Goal: Information Seeking & Learning: Learn about a topic

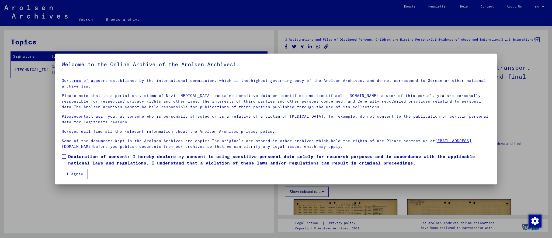
click at [72, 157] on span "Declaration of consent: I hereby declare my consent to using sensitive personal…" at bounding box center [279, 159] width 422 height 13
click at [71, 175] on button "I agree" at bounding box center [75, 174] width 26 height 10
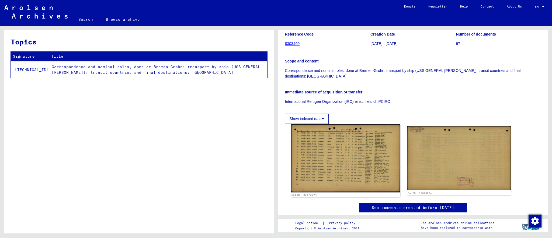
scroll to position [80, 0]
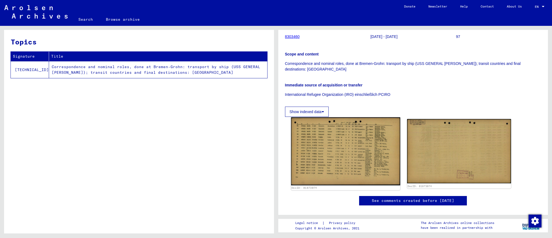
click at [343, 151] on img at bounding box center [345, 151] width 109 height 68
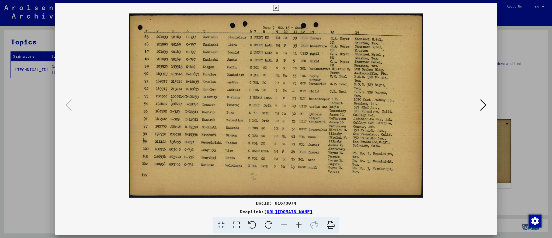
click at [296, 224] on icon at bounding box center [298, 225] width 15 height 16
click at [296, 223] on icon at bounding box center [298, 225] width 15 height 16
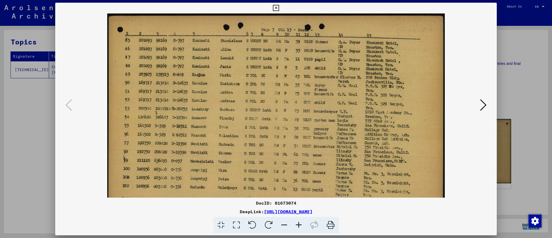
click at [296, 223] on icon at bounding box center [298, 225] width 15 height 16
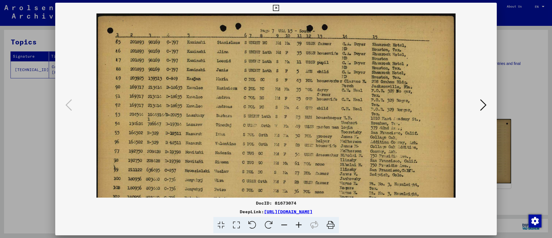
click at [296, 223] on icon at bounding box center [298, 225] width 15 height 16
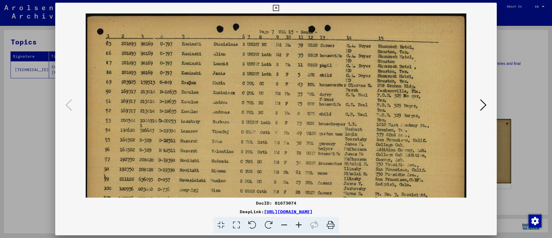
click at [296, 223] on icon at bounding box center [298, 225] width 15 height 16
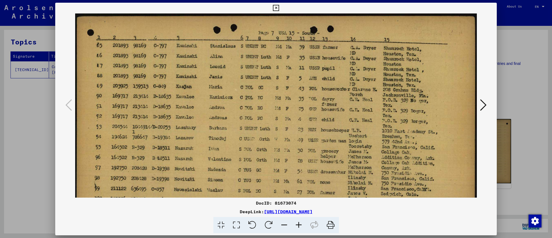
click at [296, 223] on icon at bounding box center [298, 225] width 15 height 16
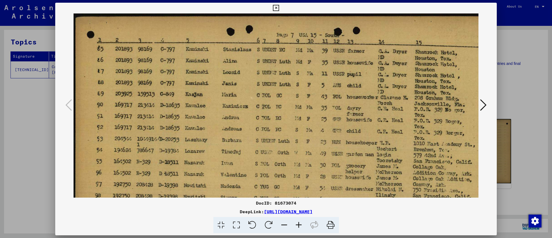
click at [296, 223] on icon at bounding box center [298, 225] width 15 height 16
